Goal: Task Accomplishment & Management: Manage account settings

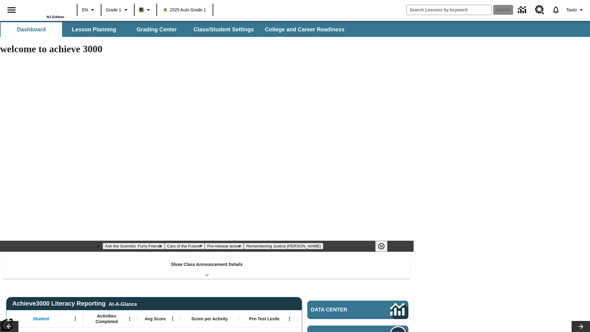
type input "-1"
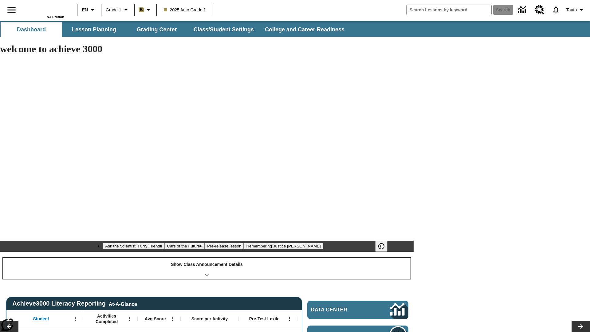
click at [207, 258] on div "Show Class Announcement Details" at bounding box center [206, 268] width 407 height 21
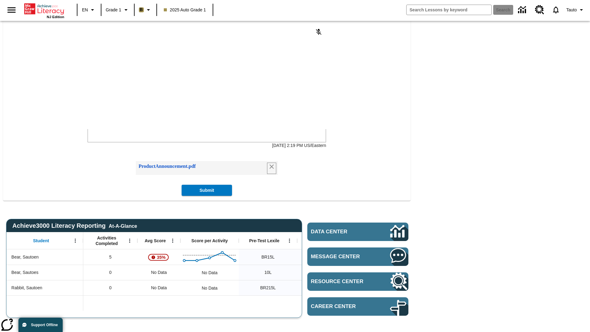
click at [270, 169] on icon "Remove attachment" at bounding box center [272, 166] width 4 height 4
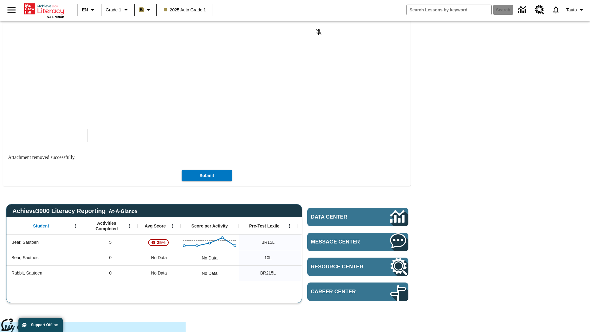
scroll to position [28, 0]
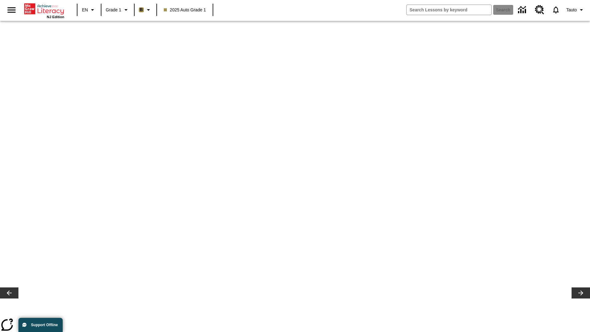
click at [575, 10] on span "Tauto" at bounding box center [571, 10] width 10 height 6
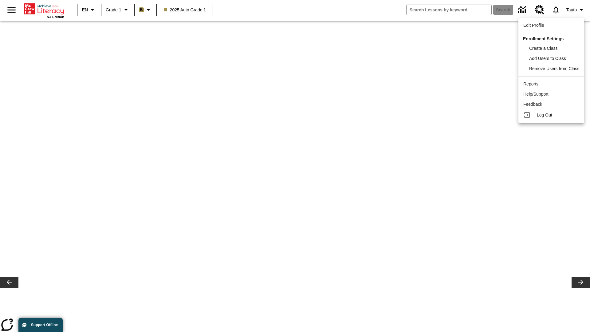
click at [552, 115] on span "Log Out" at bounding box center [544, 114] width 15 height 5
